Goal: Task Accomplishment & Management: Manage account settings

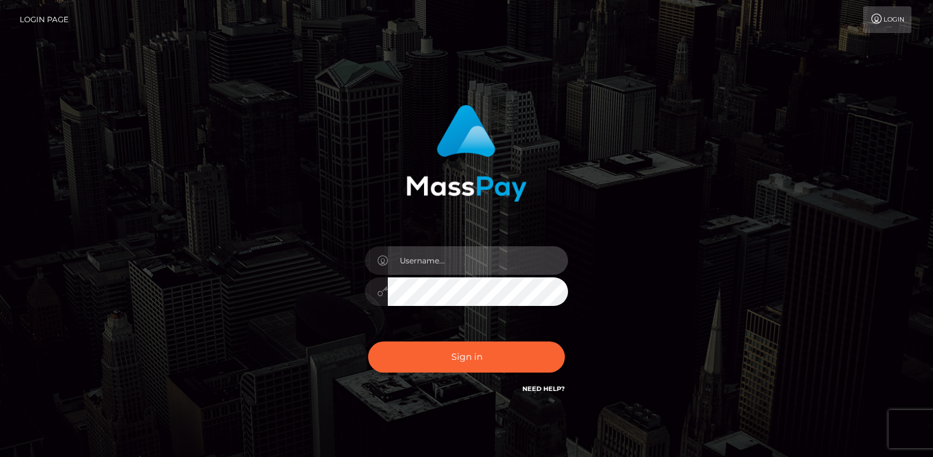
click at [466, 263] on input "text" at bounding box center [478, 260] width 180 height 29
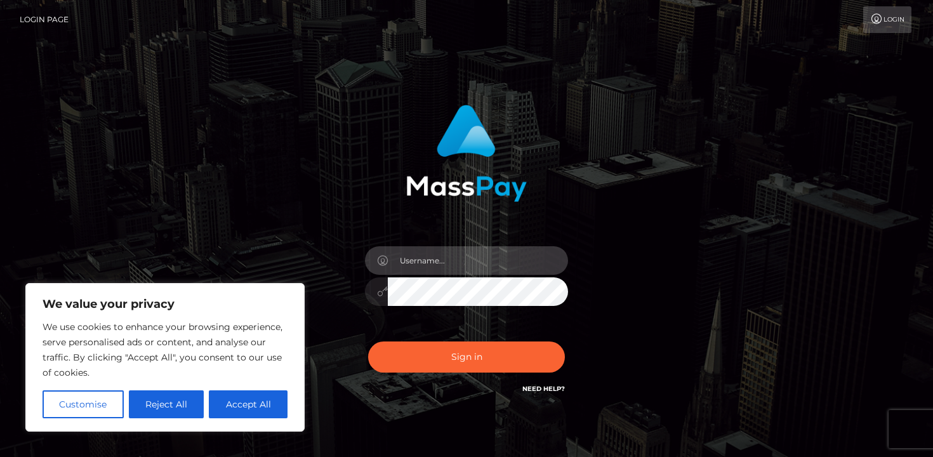
type input "ilykei08@gmail.com"
click at [368, 341] on button "Sign in" at bounding box center [466, 356] width 197 height 31
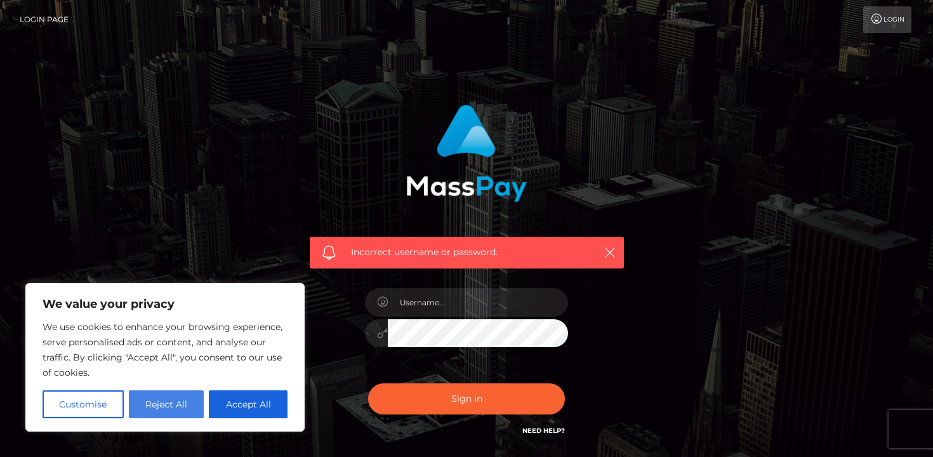
click at [148, 407] on button "Reject All" at bounding box center [166, 404] width 75 height 28
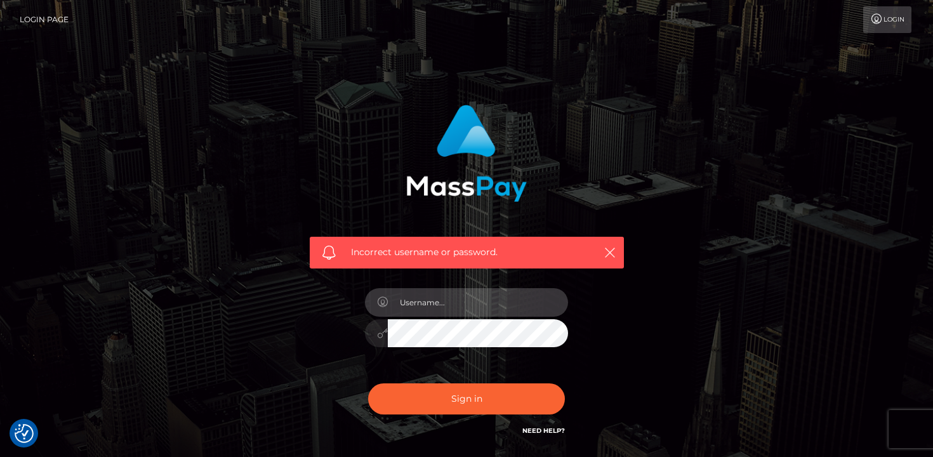
click at [471, 299] on input "text" at bounding box center [478, 302] width 180 height 29
click at [566, 310] on div at bounding box center [466, 300] width 203 height 25
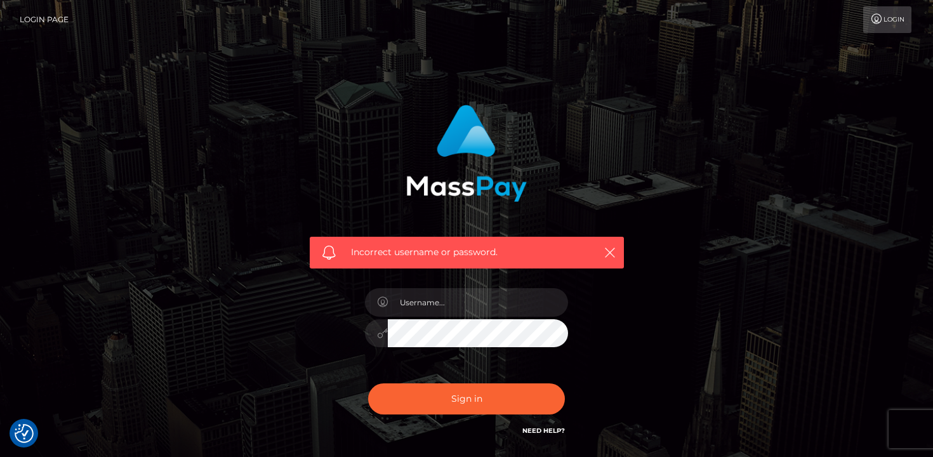
drag, startPoint x: 817, startPoint y: 119, endPoint x: 792, endPoint y: 121, distance: 24.9
click at [810, 119] on div "Incorrect username or password." at bounding box center [466, 277] width 723 height 365
